Goal: Information Seeking & Learning: Learn about a topic

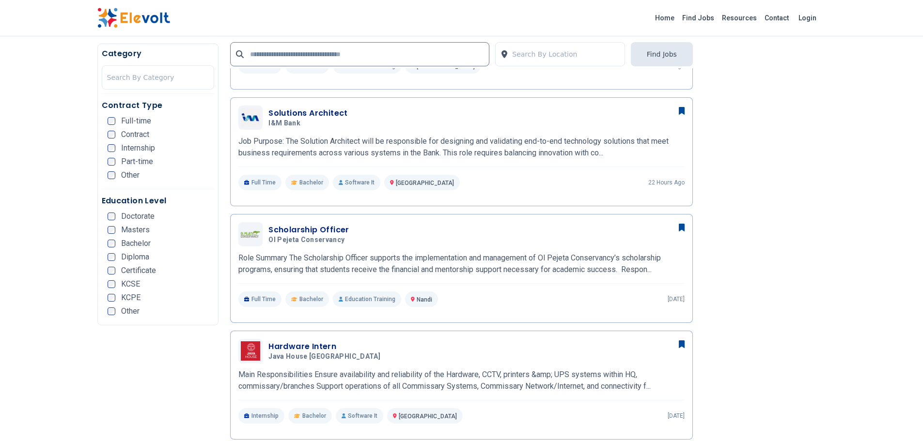
scroll to position [436, 0]
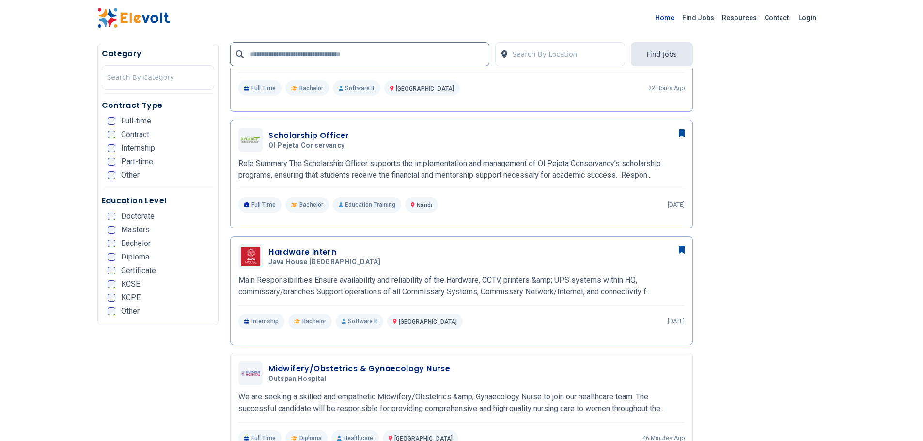
click at [677, 19] on link "Home" at bounding box center [664, 18] width 27 height 16
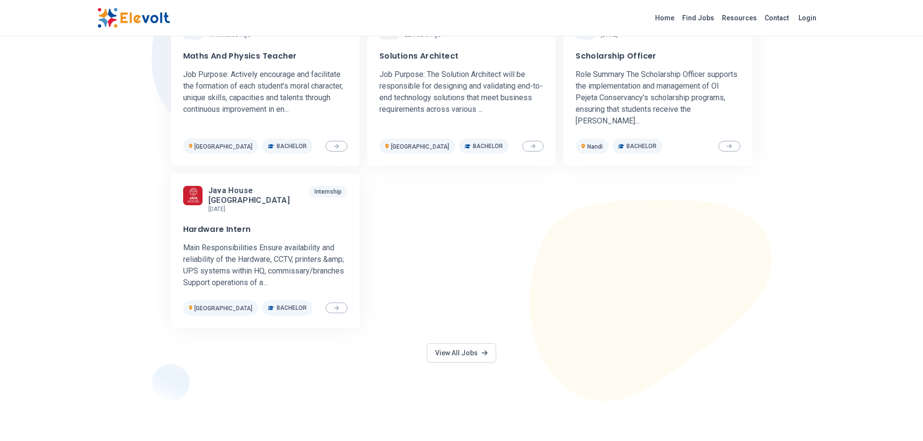
scroll to position [436, 0]
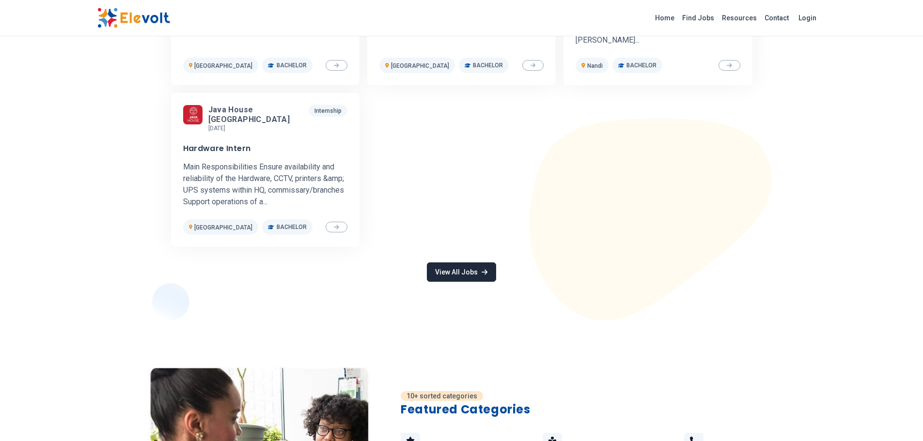
click at [439, 263] on link "View All Jobs" at bounding box center [461, 272] width 69 height 19
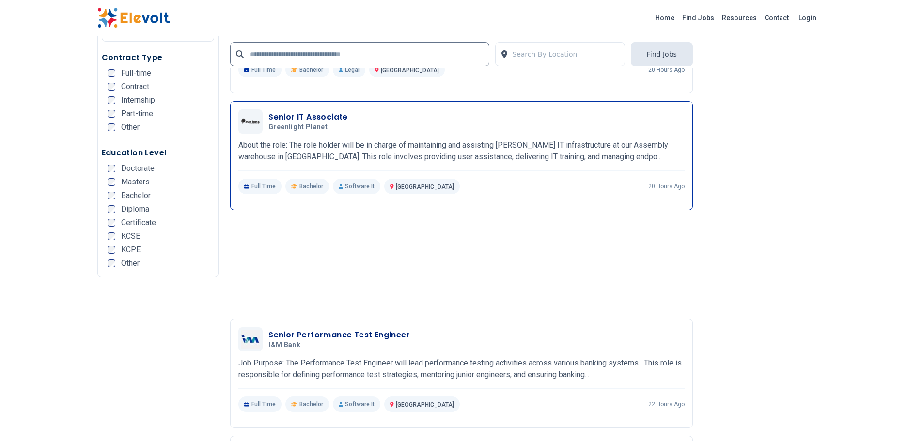
scroll to position [2035, 0]
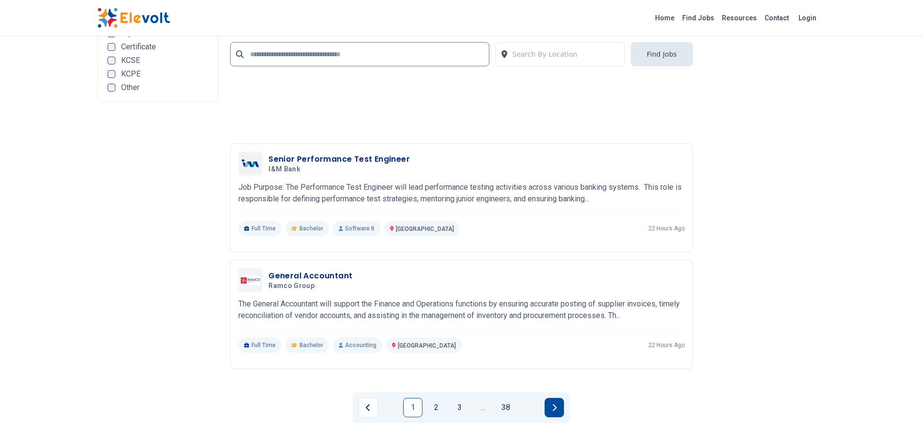
click at [558, 410] on button "Next page" at bounding box center [553, 407] width 19 height 19
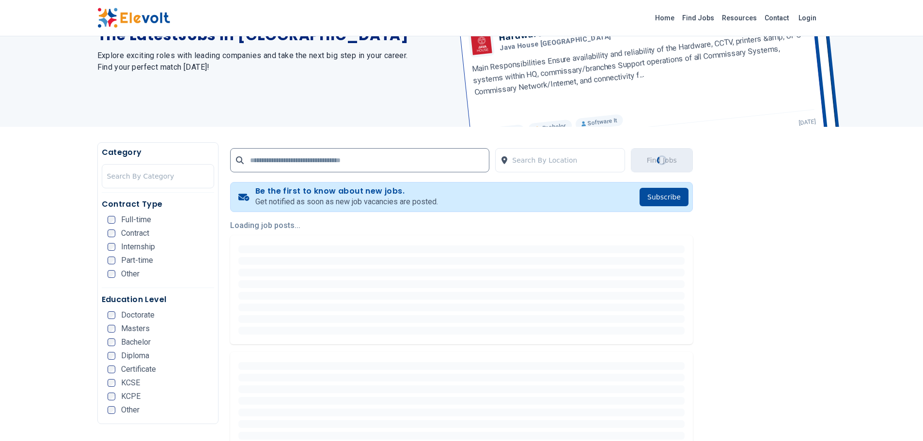
scroll to position [194, 0]
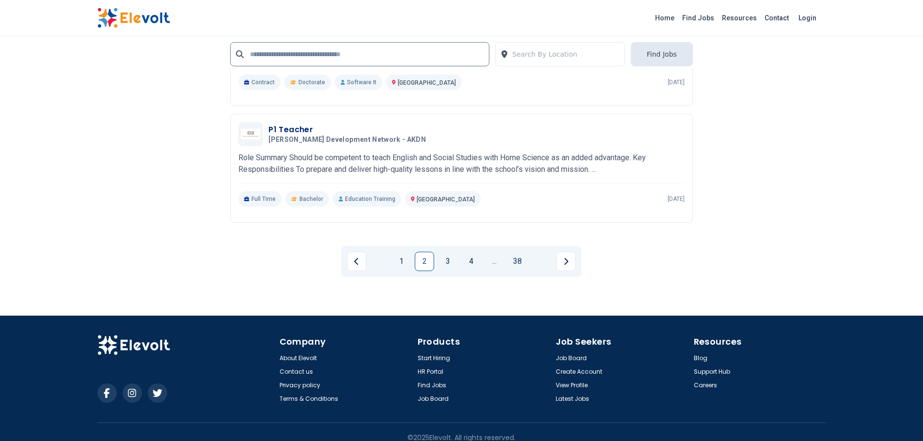
scroll to position [1986, 0]
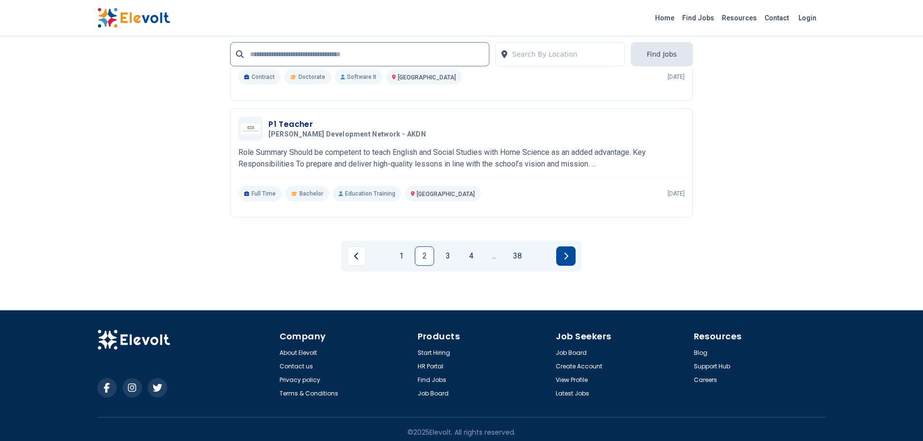
click at [569, 261] on button "Next page" at bounding box center [565, 256] width 19 height 19
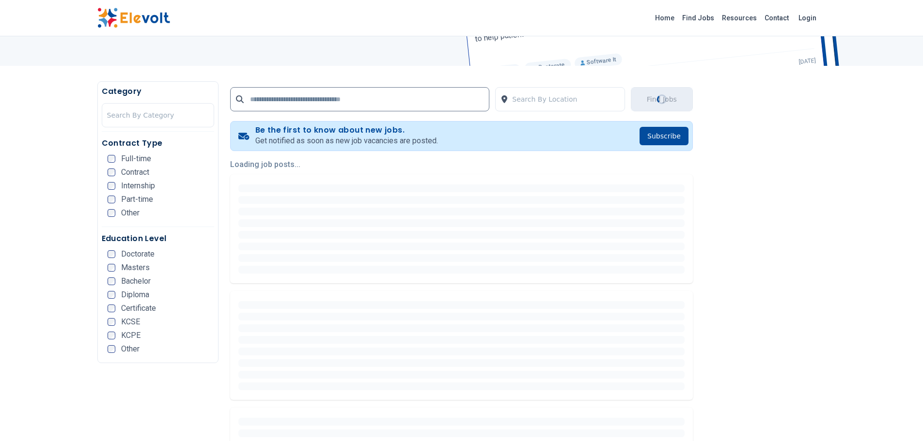
scroll to position [145, 0]
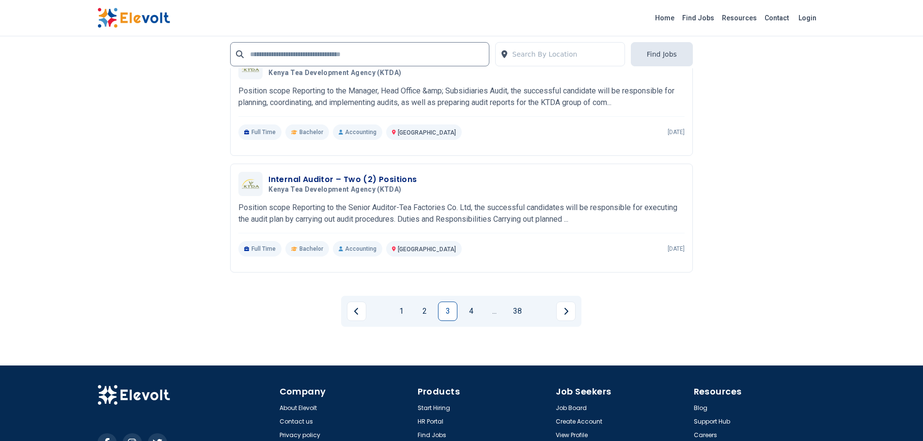
scroll to position [2083, 0]
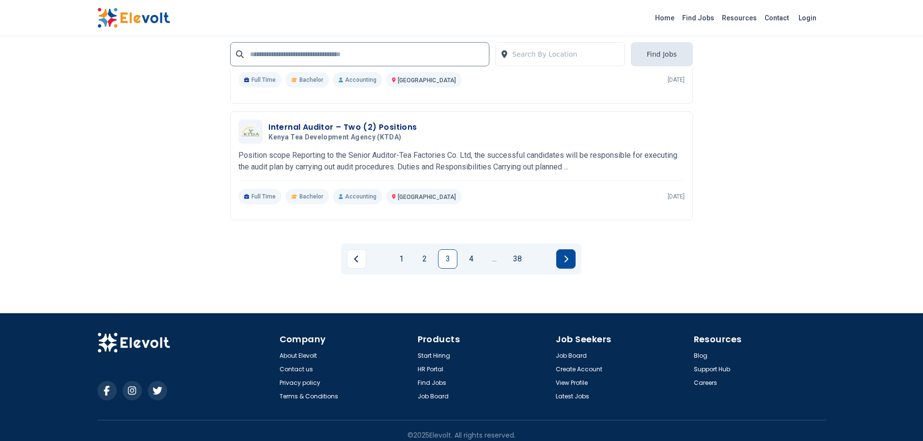
click at [571, 255] on button "Next page" at bounding box center [565, 258] width 19 height 19
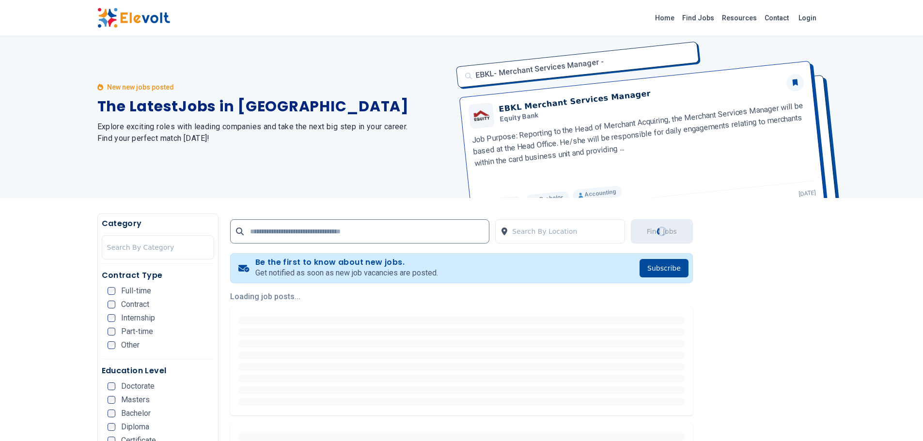
scroll to position [0, 0]
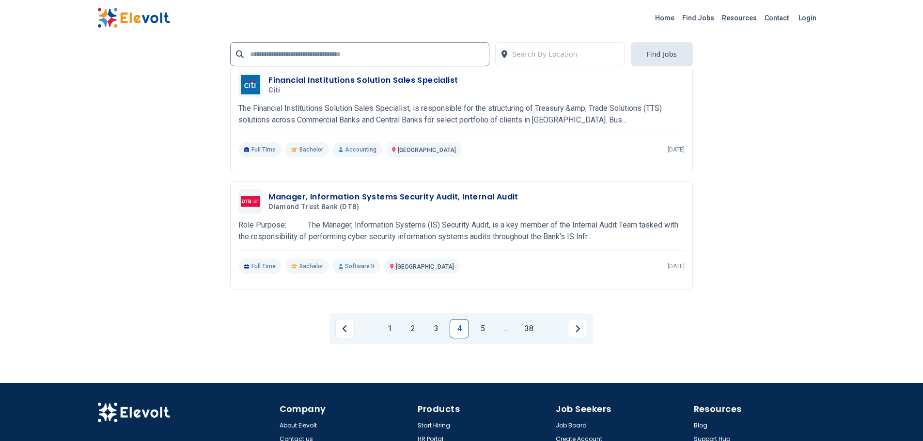
scroll to position [1938, 0]
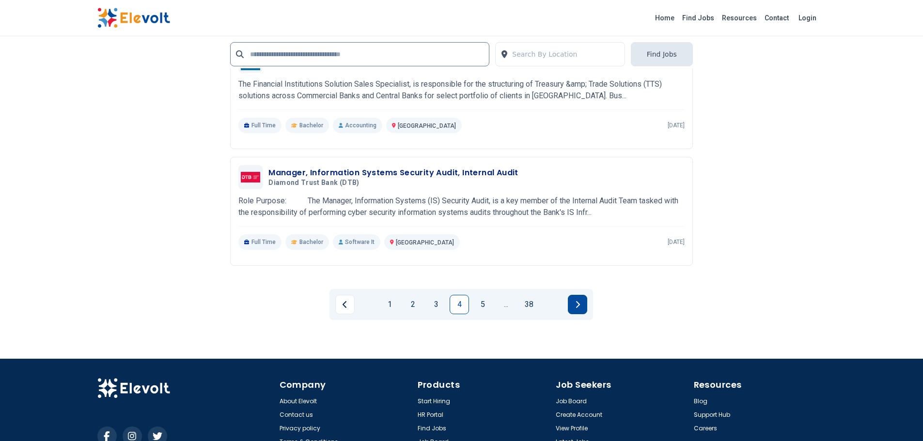
click at [574, 310] on button "Next page" at bounding box center [577, 304] width 19 height 19
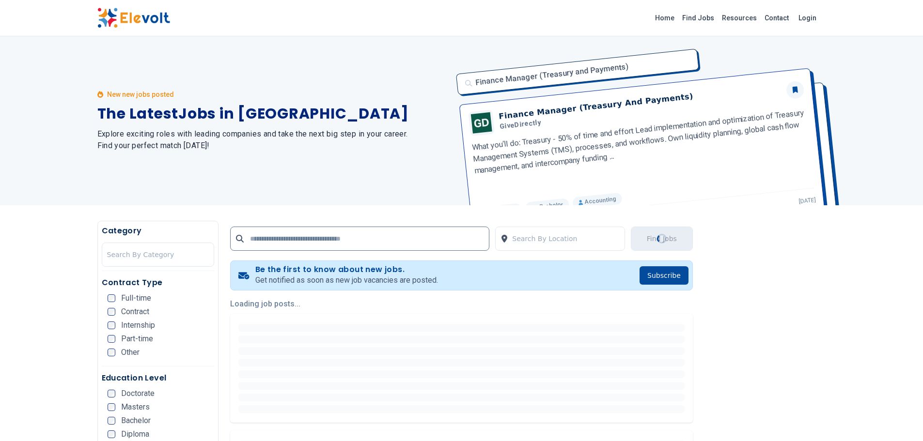
scroll to position [0, 0]
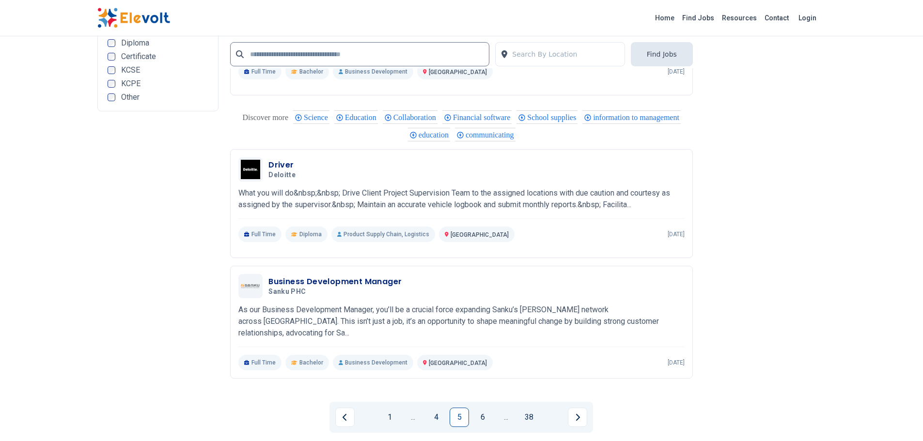
scroll to position [1841, 0]
click at [579, 413] on icon "Next page" at bounding box center [577, 417] width 5 height 8
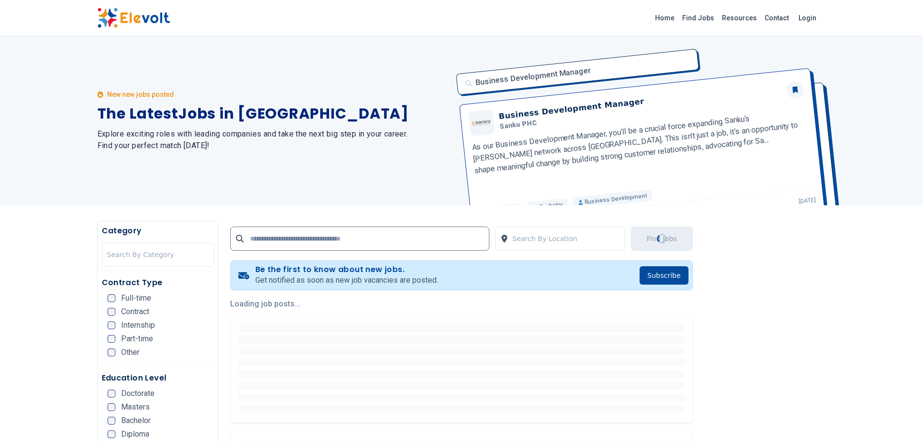
scroll to position [0, 0]
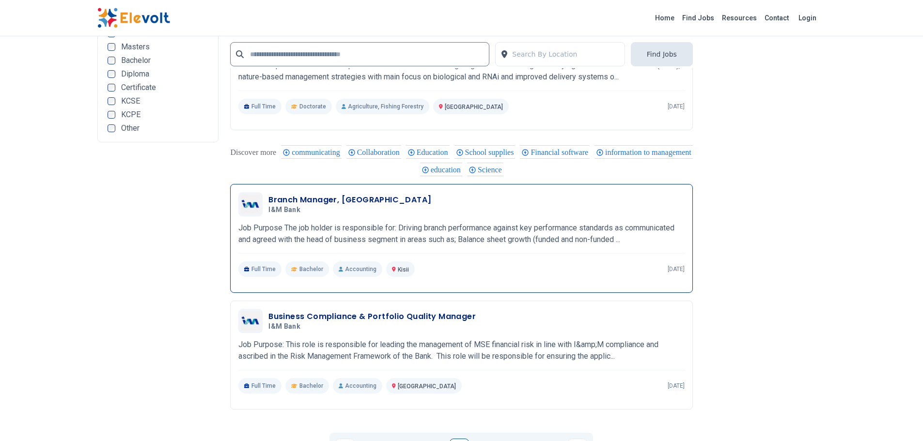
scroll to position [1986, 0]
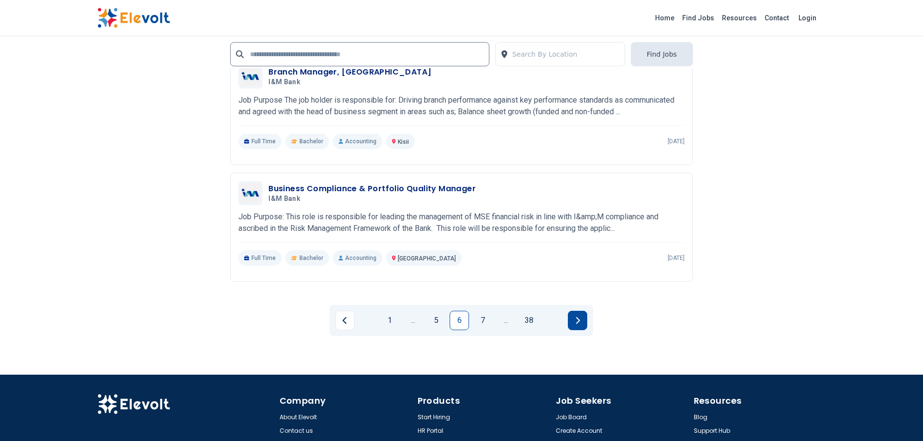
click at [580, 311] on button "Next page" at bounding box center [577, 320] width 19 height 19
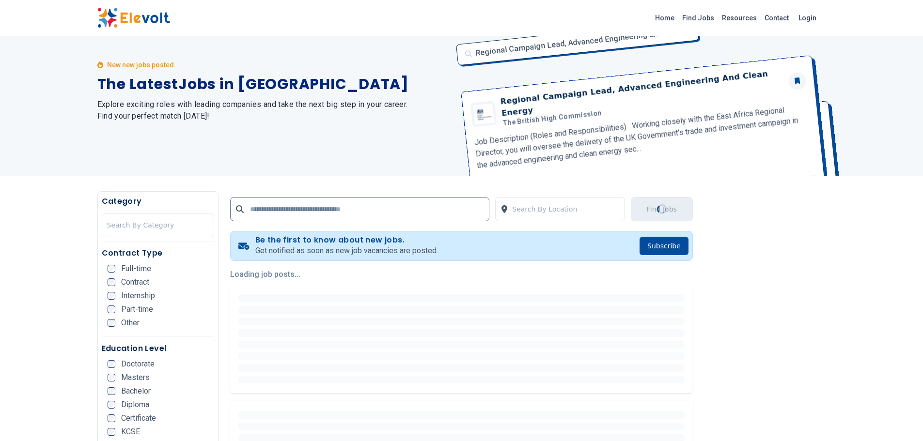
scroll to position [0, 0]
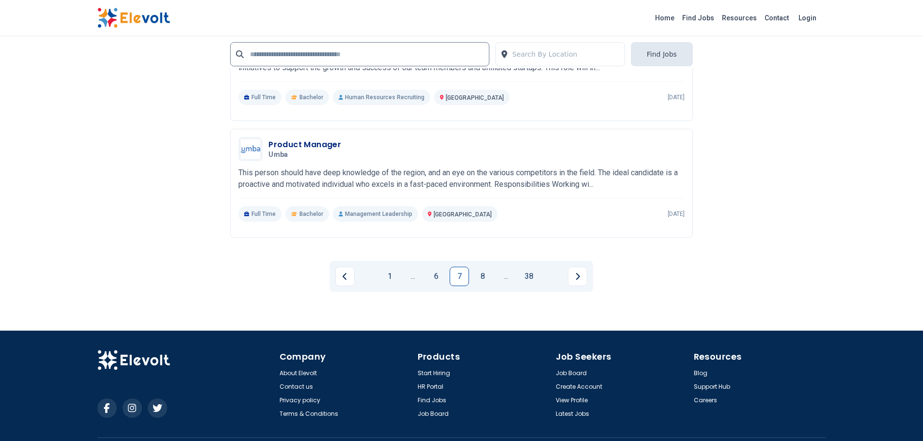
scroll to position [1992, 0]
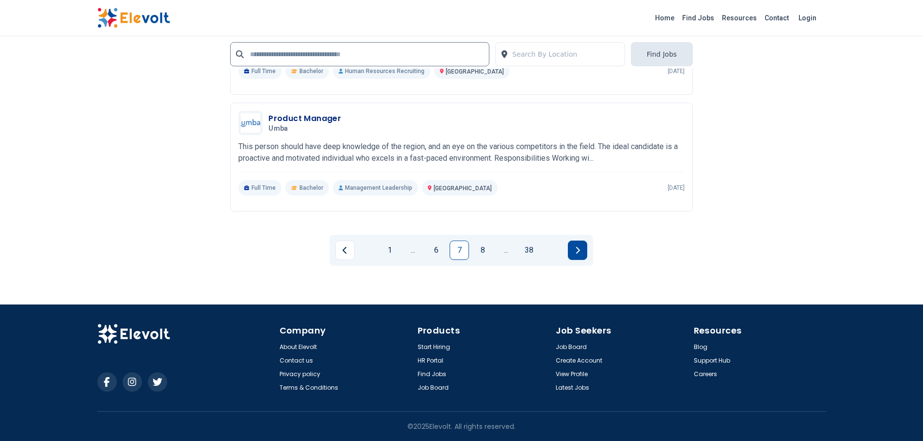
click at [573, 246] on button "Next page" at bounding box center [577, 250] width 19 height 19
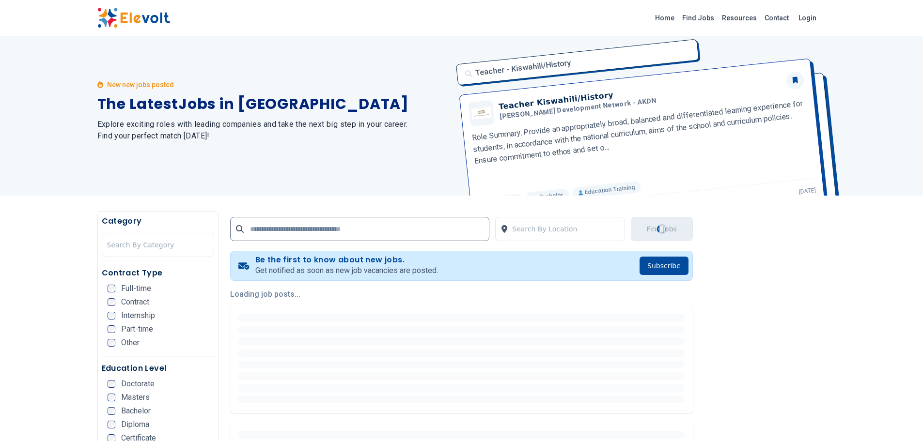
scroll to position [0, 0]
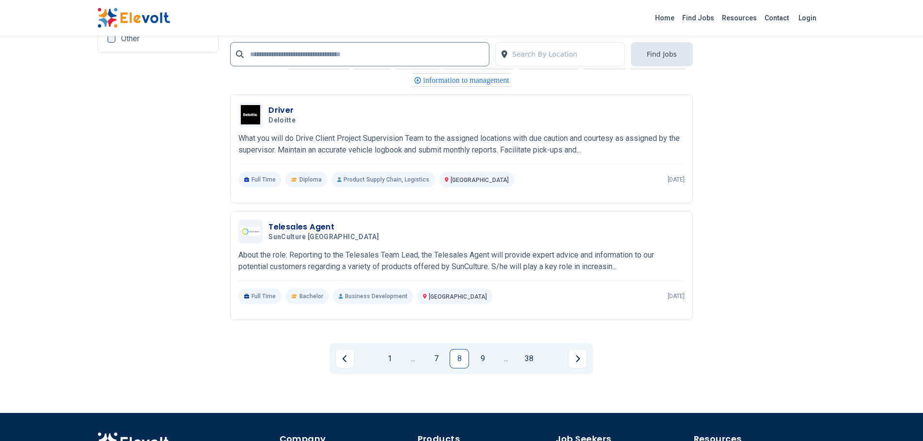
scroll to position [1889, 0]
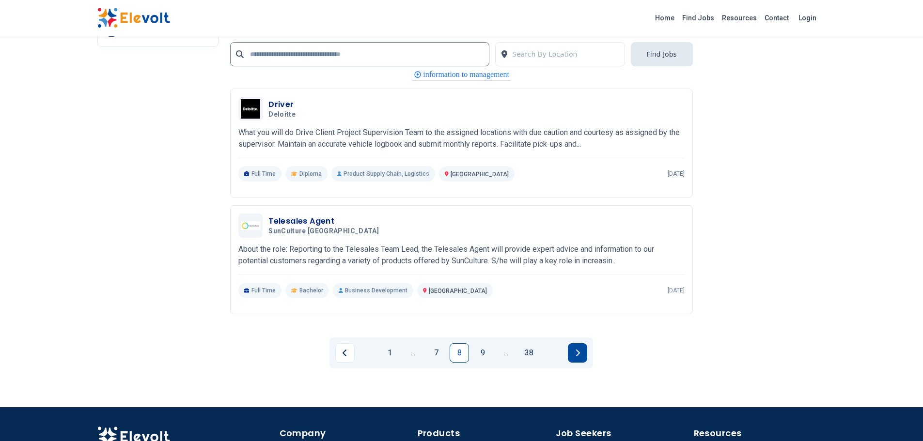
click at [569, 357] on button "Next page" at bounding box center [577, 352] width 19 height 19
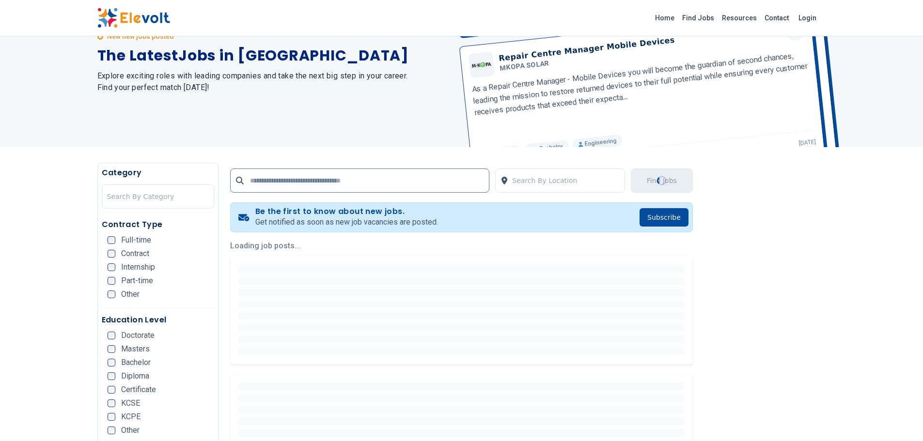
scroll to position [242, 0]
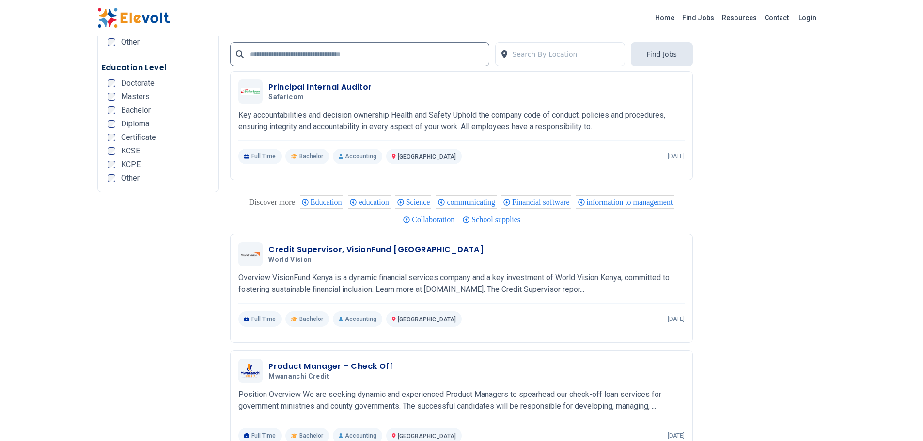
scroll to position [1938, 0]
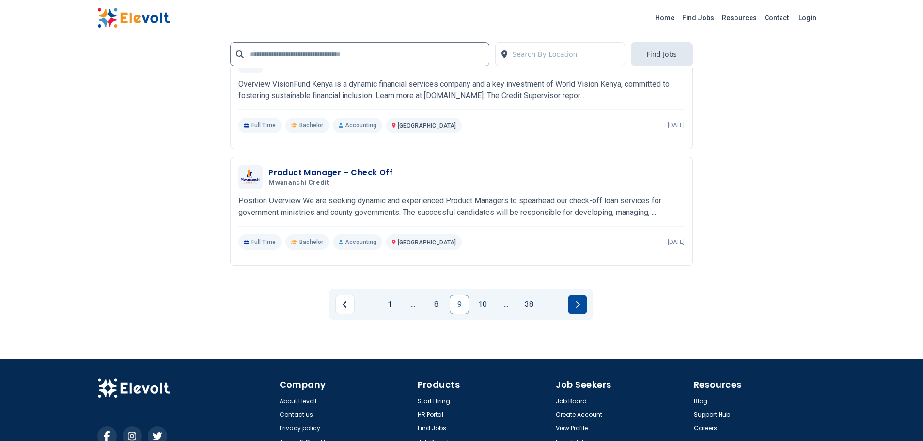
click at [578, 309] on button "Next page" at bounding box center [577, 304] width 19 height 19
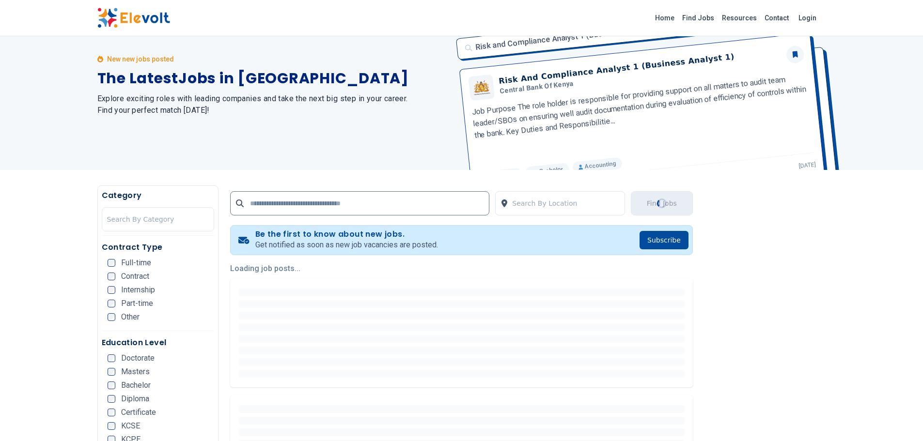
scroll to position [0, 0]
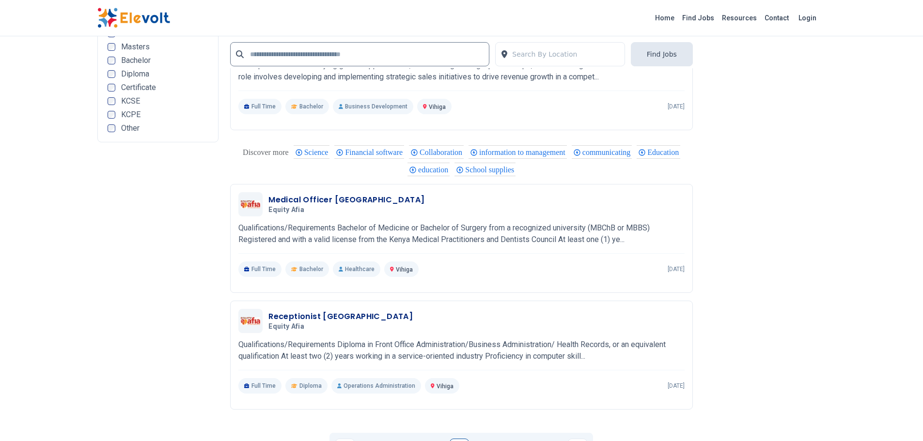
scroll to position [1889, 0]
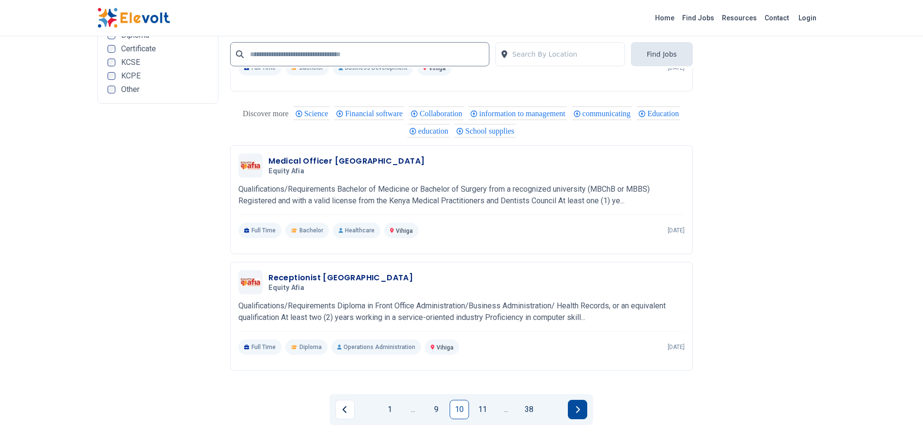
click at [580, 414] on button "Next page" at bounding box center [577, 409] width 19 height 19
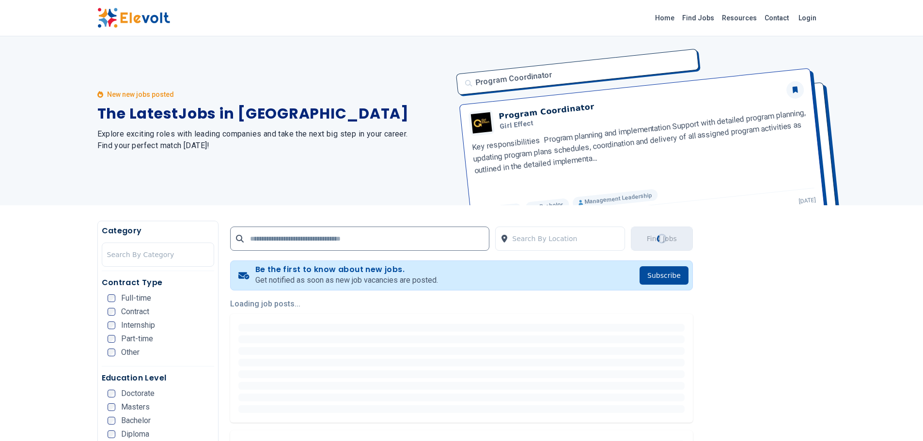
scroll to position [0, 0]
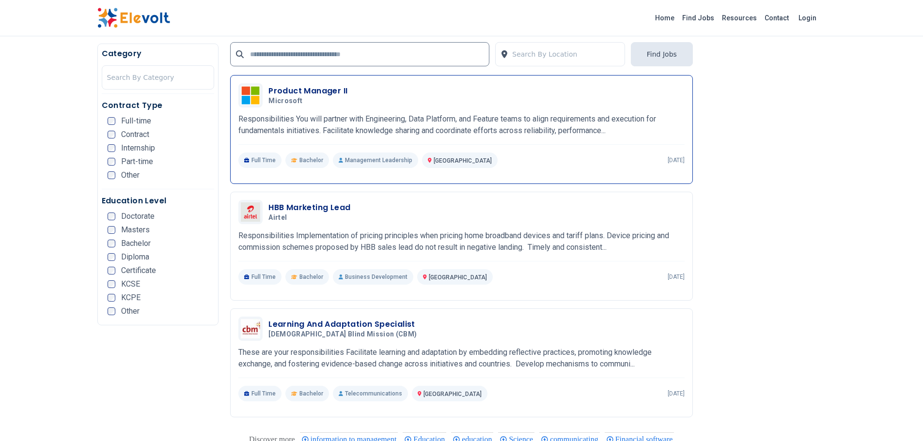
scroll to position [1066, 0]
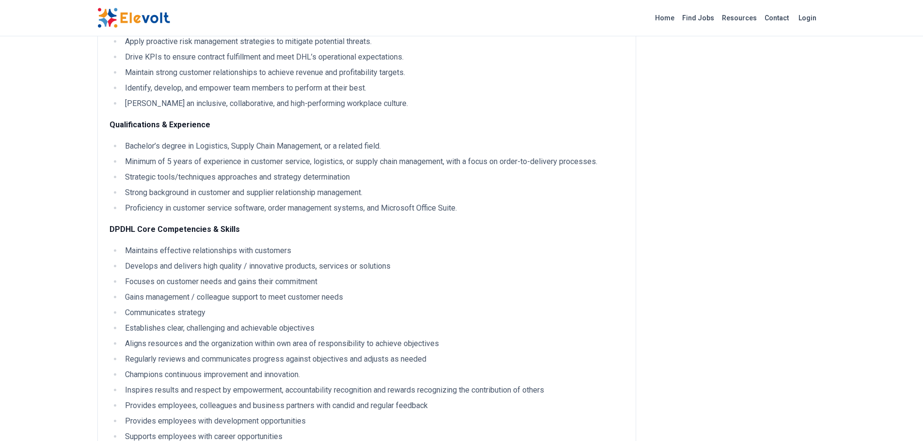
scroll to position [339, 0]
